Goal: Task Accomplishment & Management: Manage account settings

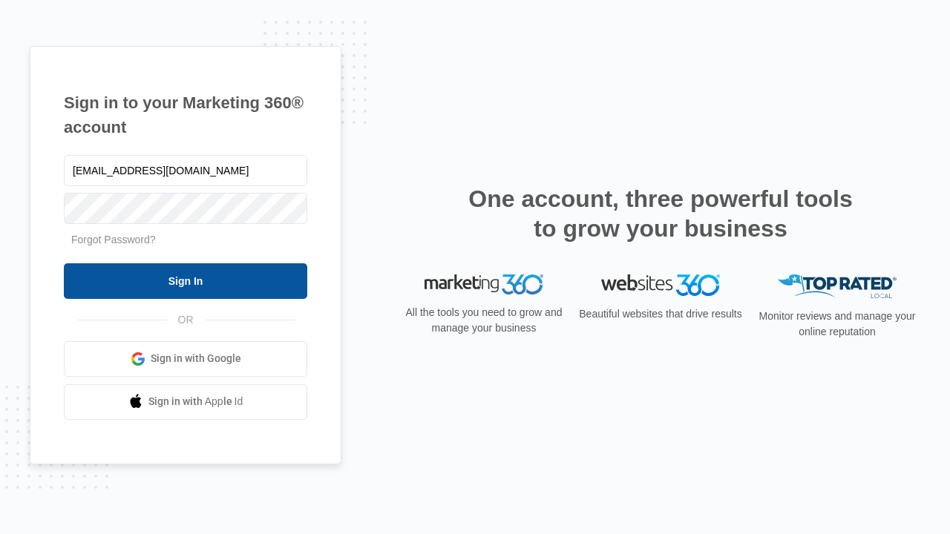
click at [186, 281] on input "Sign In" at bounding box center [185, 281] width 243 height 36
